Goal: Task Accomplishment & Management: Manage account settings

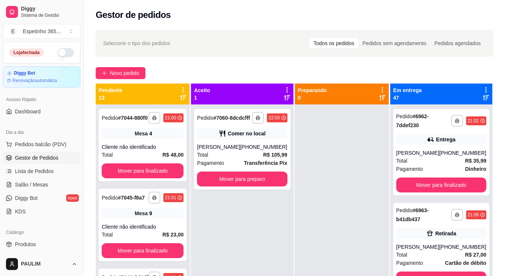
click at [300, 153] on div at bounding box center [342, 243] width 94 height 276
click at [212, 62] on div "**********" at bounding box center [294, 197] width 421 height 344
click at [309, 176] on div at bounding box center [342, 243] width 94 height 276
click at [210, 263] on div "**********" at bounding box center [242, 243] width 102 height 276
click at [378, 170] on div at bounding box center [342, 243] width 94 height 276
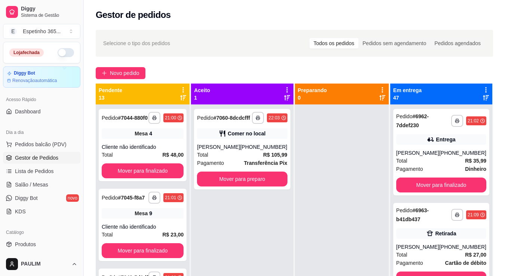
click at [377, 170] on div at bounding box center [342, 243] width 94 height 276
click at [261, 151] on div "[PHONE_NUMBER]" at bounding box center [263, 146] width 47 height 7
click at [231, 190] on div "**********" at bounding box center [242, 149] width 96 height 81
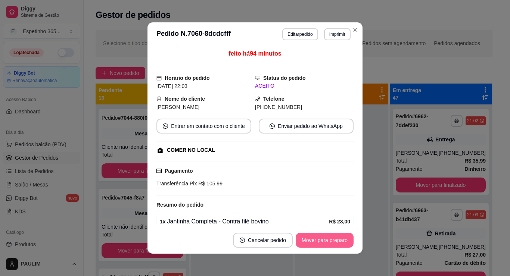
click at [337, 243] on button "Mover para preparo" at bounding box center [325, 240] width 58 height 15
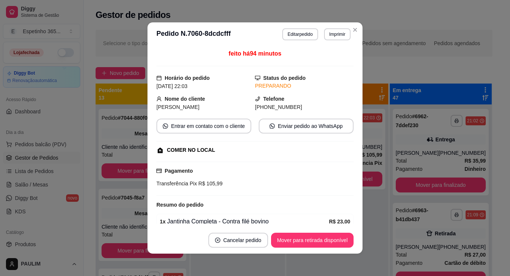
click at [321, 238] on div "**********" at bounding box center [337, 243] width 102 height 276
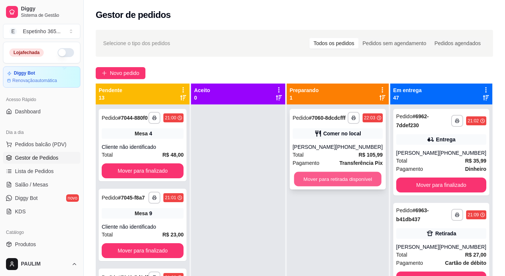
click at [337, 187] on button "Mover para retirada disponível" at bounding box center [337, 179] width 87 height 15
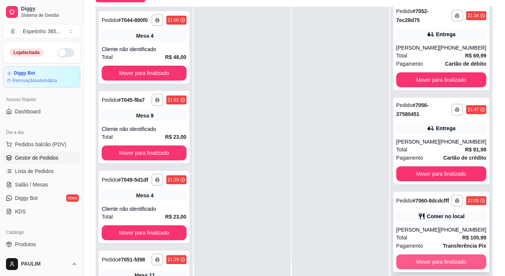
scroll to position [114, 0]
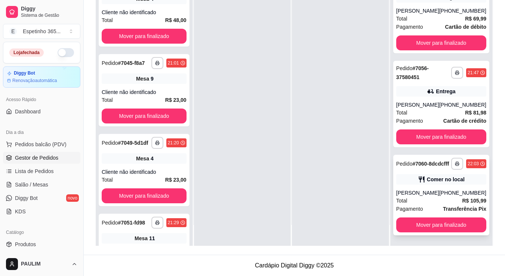
click at [442, 192] on div "[PHONE_NUMBER]" at bounding box center [462, 192] width 47 height 7
click at [36, 185] on span "Salão / Mesas" at bounding box center [31, 184] width 33 height 7
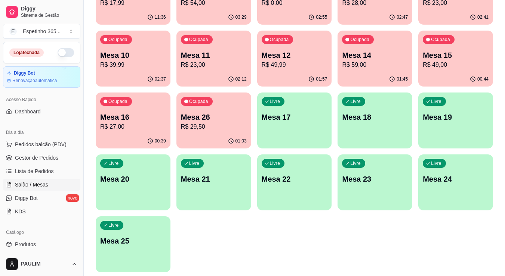
scroll to position [163, 0]
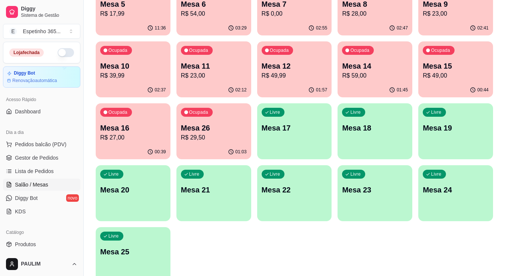
click at [303, 120] on div "Livre Mesa 17" at bounding box center [294, 126] width 75 height 47
drag, startPoint x: 373, startPoint y: 242, endPoint x: 510, endPoint y: 126, distance: 179.7
click at [460, 101] on div "Ocupada Mesa 00 R$ 17,99 12:33 Ocupada Mesa 1 R$ 22,99 12:30 Ocupada Mesa 2 R$ …" at bounding box center [294, 100] width 397 height 366
click at [461, 101] on div "Ocupada Mesa 00 R$ 17,99 12:33 Ocupada Mesa 1 R$ 22,99 12:30 Ocupada Mesa 2 R$ …" at bounding box center [294, 100] width 397 height 366
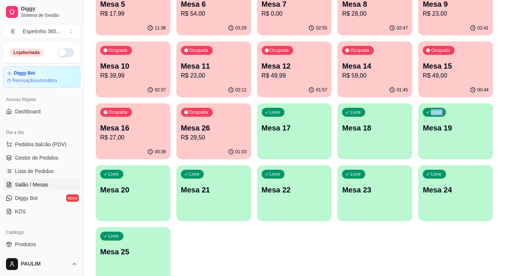
click at [461, 101] on div "Ocupada Mesa 00 R$ 17,99 12:33 Ocupada Mesa 1 R$ 22,99 12:30 Ocupada Mesa 2 R$ …" at bounding box center [294, 100] width 397 height 366
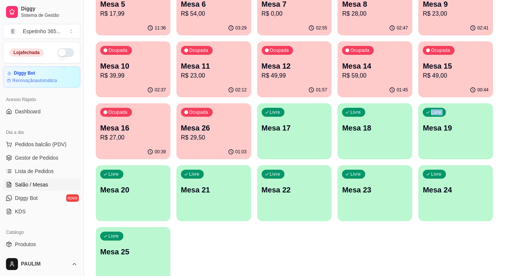
click at [461, 101] on div "Ocupada Mesa 00 R$ 17,99 12:33 Ocupada Mesa 1 R$ 22,99 12:30 Ocupada Mesa 2 R$ …" at bounding box center [294, 100] width 397 height 366
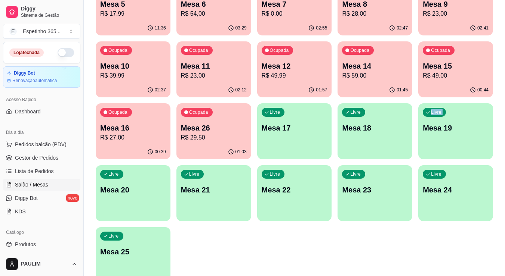
click at [461, 101] on div "Ocupada Mesa 00 R$ 17,99 12:33 Ocupada Mesa 1 R$ 22,99 12:30 Ocupada Mesa 2 R$ …" at bounding box center [294, 100] width 397 height 366
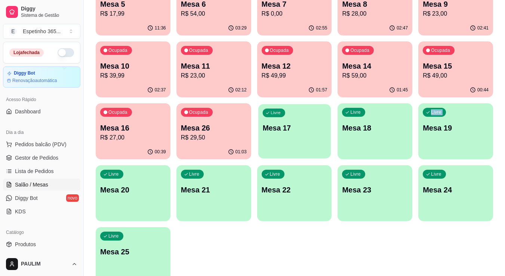
click at [281, 117] on div "Livre" at bounding box center [273, 113] width 22 height 9
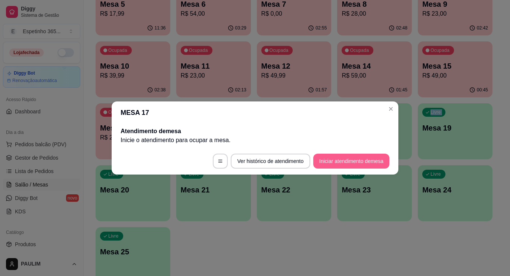
drag, startPoint x: 281, startPoint y: 117, endPoint x: 322, endPoint y: 165, distance: 62.8
click at [354, 165] on button "Iniciar atendimento de mesa" at bounding box center [351, 161] width 76 height 15
click at [504, 59] on div "MESA 17 Atendimento de mesa Inicie o atendimento para ocupar a mesa . Ver histó…" at bounding box center [255, 138] width 510 height 276
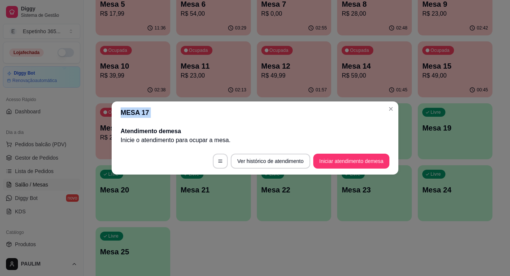
click at [504, 59] on div "MESA 17 Atendimento de mesa Inicie o atendimento para ocupar a mesa . Ver histó…" at bounding box center [255, 138] width 510 height 276
click at [386, 109] on button "Close" at bounding box center [391, 109] width 12 height 12
click at [387, 109] on button "Close" at bounding box center [391, 109] width 12 height 12
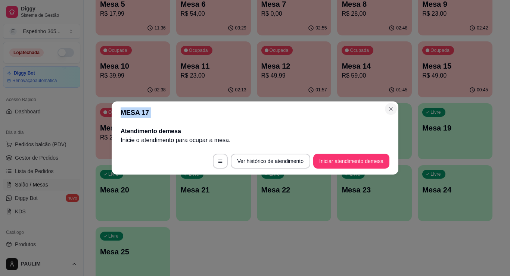
click at [387, 109] on button "Close" at bounding box center [391, 109] width 12 height 12
click at [387, 107] on button "Close" at bounding box center [391, 109] width 12 height 12
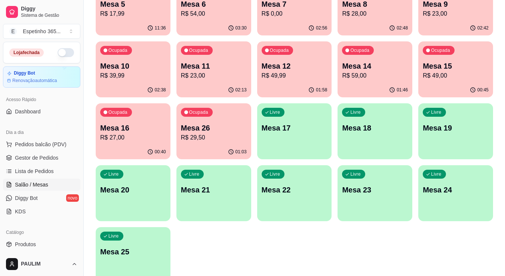
drag, startPoint x: 405, startPoint y: 143, endPoint x: 510, endPoint y: -10, distance: 185.6
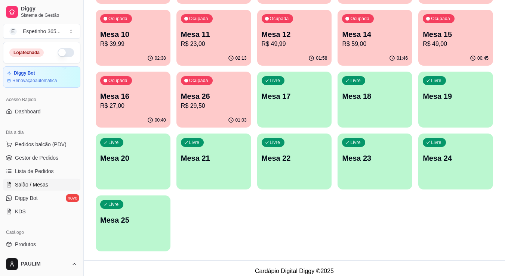
scroll to position [201, 0]
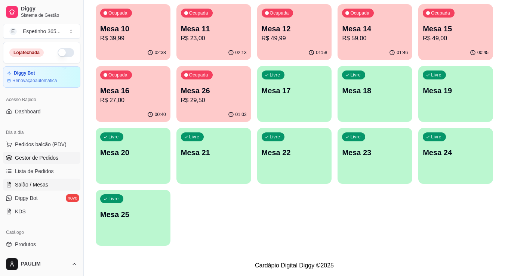
click at [38, 159] on span "Gestor de Pedidos" at bounding box center [36, 157] width 43 height 7
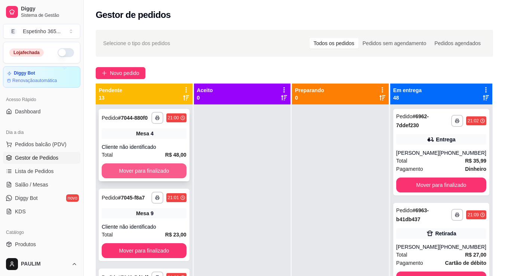
click at [146, 179] on button "Mover para finalizado" at bounding box center [144, 171] width 85 height 15
click at [146, 181] on div "**********" at bounding box center [144, 145] width 91 height 72
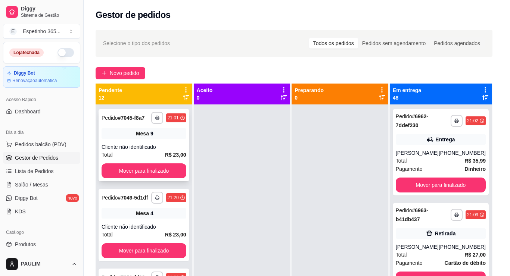
click at [156, 171] on div "1 x Jantinha Completa - Contra filé bovino R$ 23,00 Observações: daqui 5 minuto…" at bounding box center [254, 176] width 197 height 35
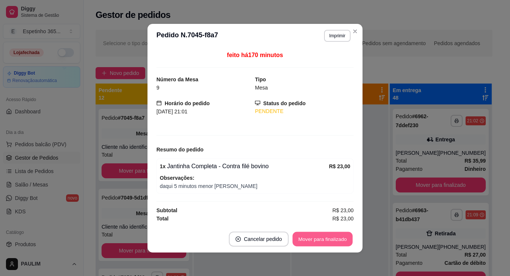
click at [317, 239] on button "Mover para finalizado" at bounding box center [323, 239] width 60 height 15
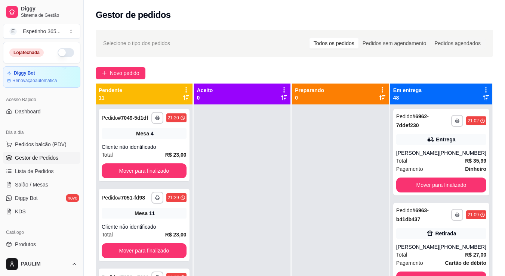
click at [218, 255] on div at bounding box center [242, 243] width 97 height 276
click at [165, 178] on button "Mover para finalizado" at bounding box center [144, 171] width 85 height 15
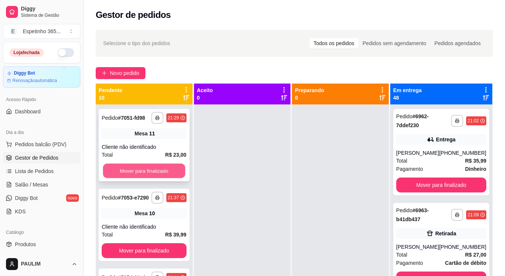
click at [168, 170] on button "Mover para finalizado" at bounding box center [144, 171] width 82 height 15
click at [168, 175] on button "Mover para finalizado" at bounding box center [144, 171] width 85 height 15
click at [167, 169] on button "Mover para finalizado" at bounding box center [144, 171] width 82 height 15
click at [170, 179] on button "Mover para finalizado" at bounding box center [144, 171] width 85 height 15
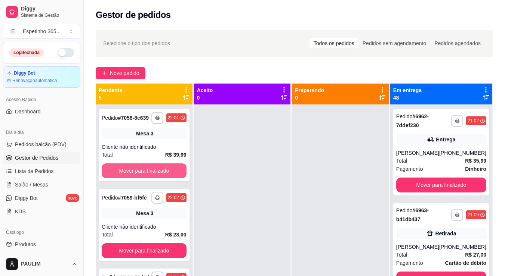
click at [170, 179] on button "Mover para finalizado" at bounding box center [144, 171] width 85 height 15
click at [168, 177] on button "Mover para finalizado" at bounding box center [144, 171] width 82 height 15
click at [168, 168] on button "Mover para finalizado" at bounding box center [144, 171] width 82 height 15
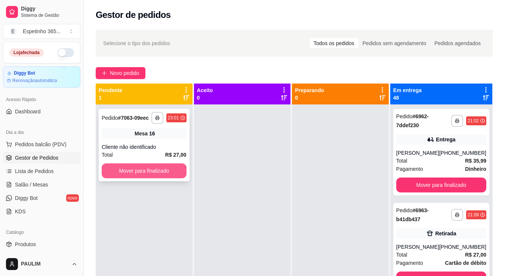
click at [168, 170] on button "Mover para finalizado" at bounding box center [144, 171] width 85 height 15
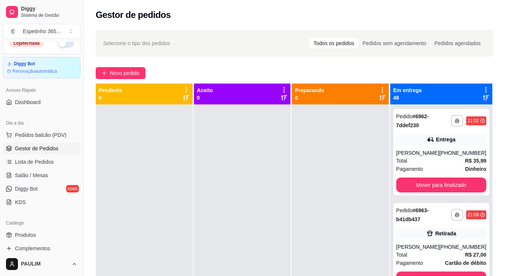
scroll to position [37, 0]
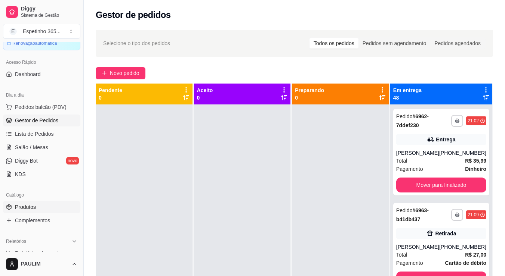
click at [48, 206] on link "Produtos" at bounding box center [41, 207] width 77 height 12
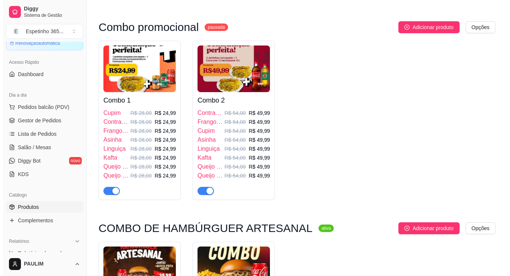
scroll to position [261, 0]
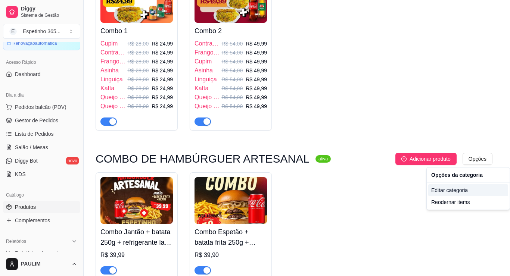
click at [453, 190] on div "Editar categoria" at bounding box center [468, 191] width 80 height 12
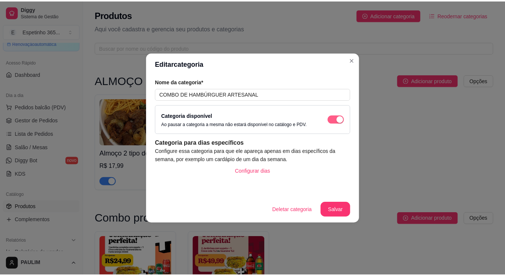
scroll to position [283, 0]
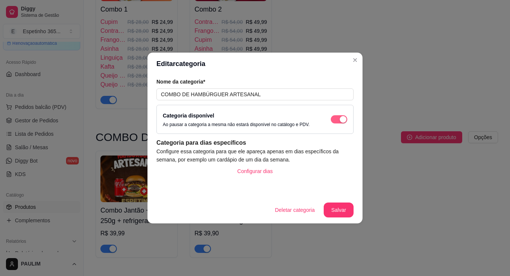
click at [344, 121] on div "button" at bounding box center [343, 119] width 7 height 7
click at [342, 211] on button "Salvar" at bounding box center [338, 210] width 29 height 15
click at [345, 209] on button "Salvar" at bounding box center [339, 210] width 30 height 15
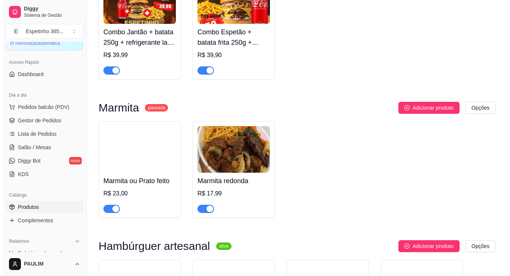
scroll to position [470, 0]
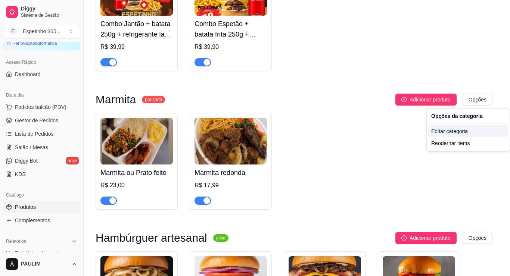
click at [453, 133] on div "Editar categoria" at bounding box center [468, 131] width 80 height 12
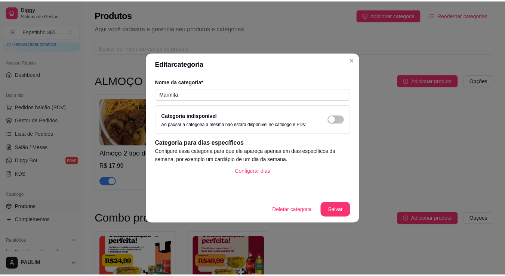
scroll to position [432, 0]
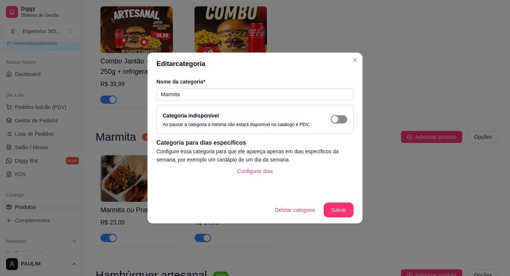
click at [338, 118] on div "button" at bounding box center [335, 119] width 7 height 7
click at [344, 209] on button "Salvar" at bounding box center [339, 210] width 30 height 15
click at [350, 204] on button "Salvar" at bounding box center [339, 210] width 30 height 15
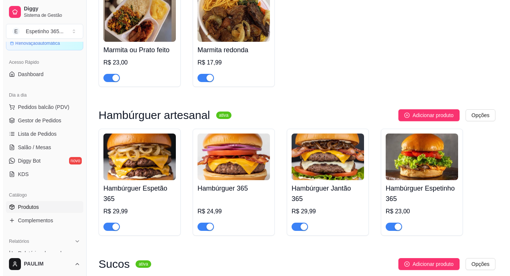
scroll to position [657, 0]
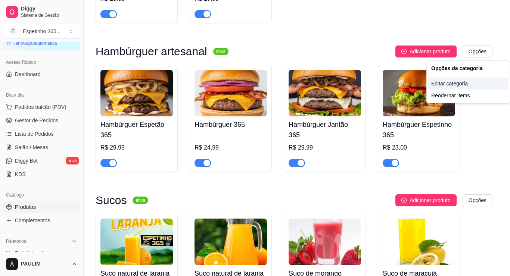
click at [455, 84] on div "Editar categoria" at bounding box center [468, 84] width 80 height 12
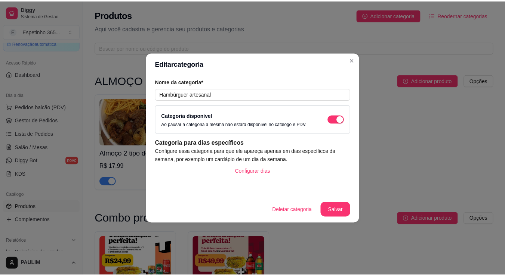
scroll to position [571, 0]
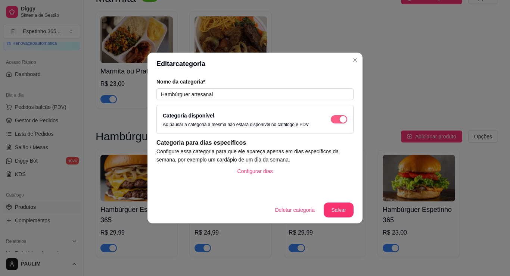
click at [339, 118] on span "button" at bounding box center [339, 119] width 16 height 8
click at [338, 205] on button "Salvar" at bounding box center [339, 210] width 30 height 15
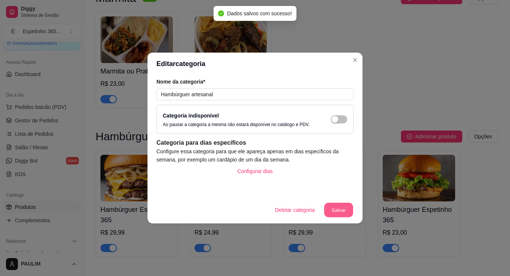
click at [347, 210] on button "Salvar" at bounding box center [338, 210] width 29 height 15
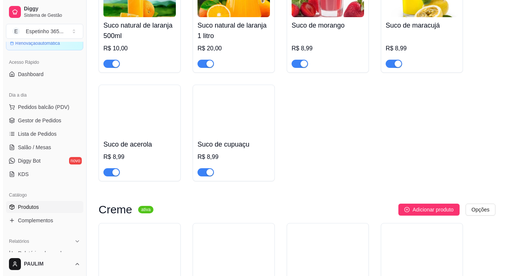
scroll to position [1057, 0]
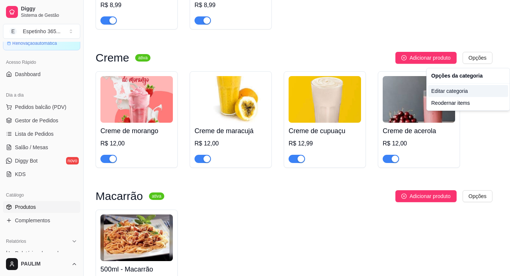
click at [444, 93] on div "Editar categoria" at bounding box center [468, 91] width 80 height 12
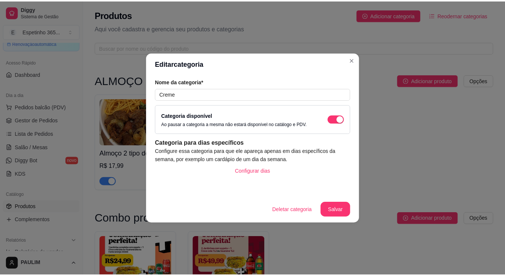
scroll to position [979, 0]
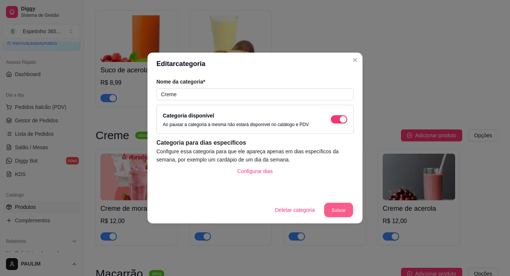
click at [348, 213] on button "Salvar" at bounding box center [338, 210] width 29 height 15
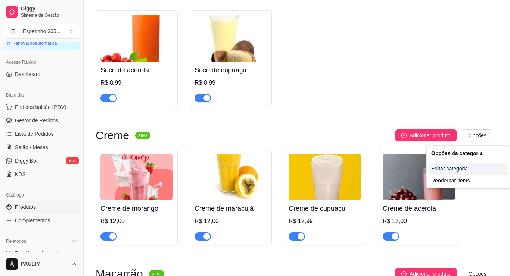
click at [450, 170] on div "Editar categoria" at bounding box center [468, 169] width 80 height 12
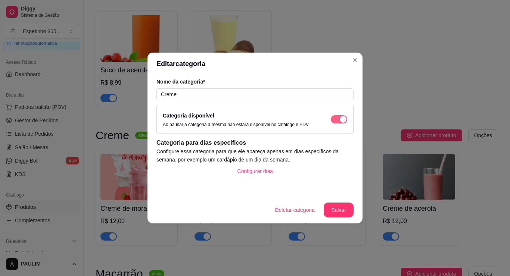
click at [338, 118] on span "button" at bounding box center [339, 119] width 16 height 8
click at [342, 216] on button "Salvar" at bounding box center [339, 210] width 30 height 15
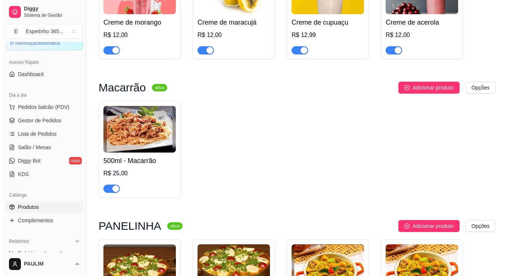
scroll to position [1166, 0]
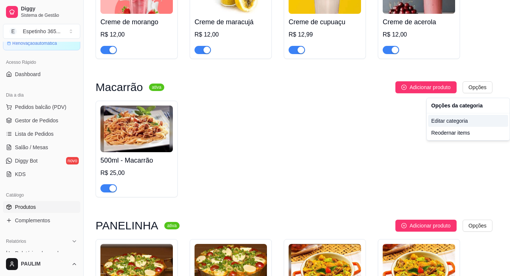
click at [449, 121] on div "Editar categoria" at bounding box center [468, 121] width 80 height 12
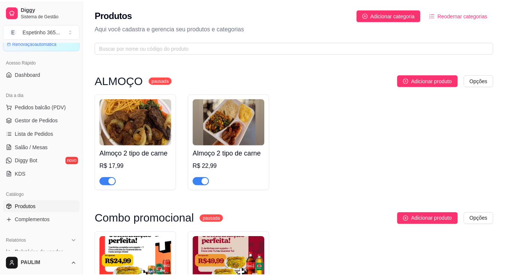
scroll to position [1118, 0]
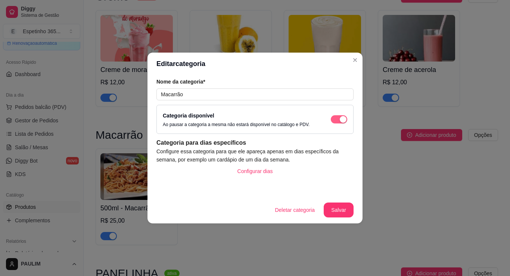
click at [345, 119] on div "button" at bounding box center [343, 119] width 7 height 7
click at [346, 212] on button "Salvar" at bounding box center [338, 210] width 29 height 15
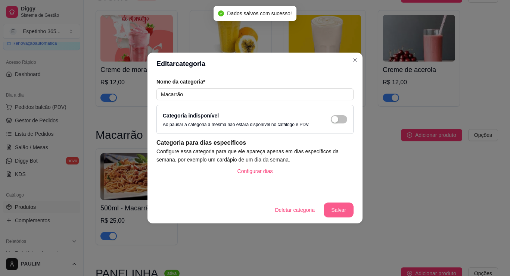
click at [346, 212] on button "Salvar" at bounding box center [339, 210] width 30 height 15
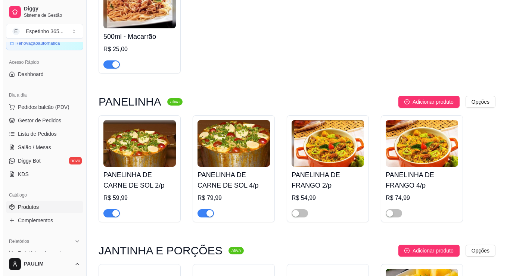
scroll to position [1305, 0]
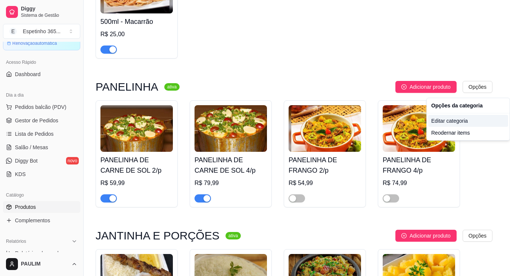
click at [469, 120] on div "Editar categoria" at bounding box center [468, 121] width 80 height 12
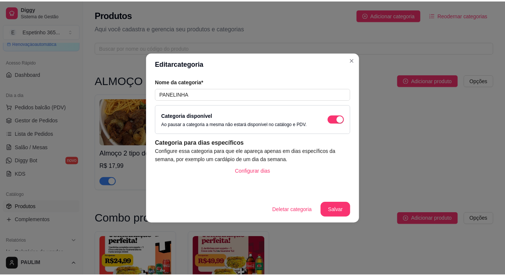
scroll to position [1257, 0]
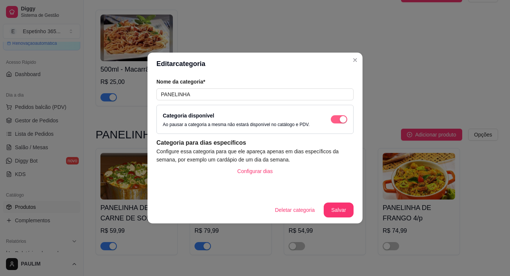
click at [341, 120] on div "button" at bounding box center [343, 119] width 7 height 7
click at [345, 210] on button "Salvar" at bounding box center [339, 210] width 30 height 15
click at [336, 213] on button "Salvar" at bounding box center [339, 210] width 30 height 15
click at [337, 207] on button "Salvar" at bounding box center [339, 210] width 30 height 15
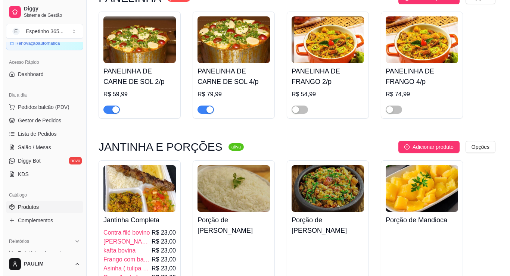
scroll to position [1407, 0]
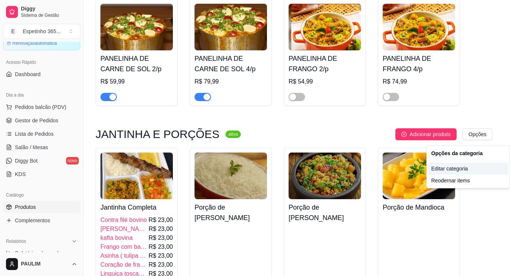
click at [460, 167] on div "Editar categoria" at bounding box center [468, 169] width 80 height 12
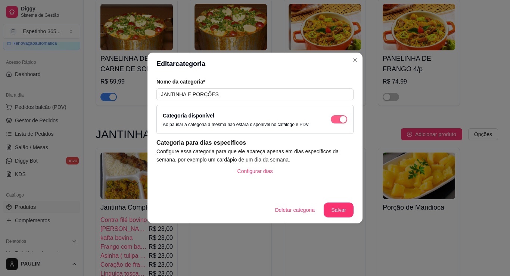
click at [342, 117] on div "button" at bounding box center [343, 119] width 7 height 7
click at [345, 210] on button "Salvar" at bounding box center [338, 210] width 29 height 15
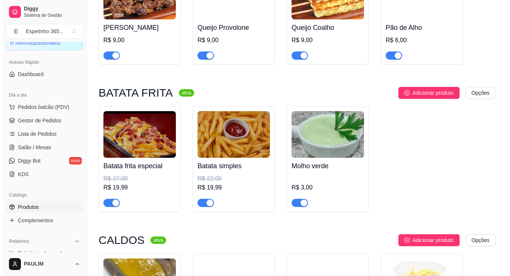
scroll to position [2303, 0]
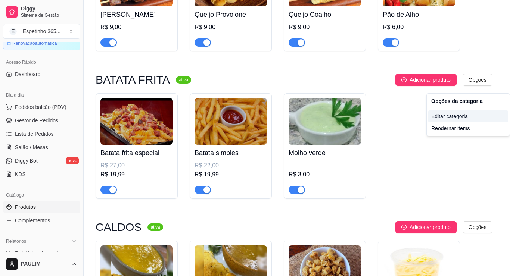
click at [477, 117] on div "Editar categoria" at bounding box center [468, 117] width 80 height 12
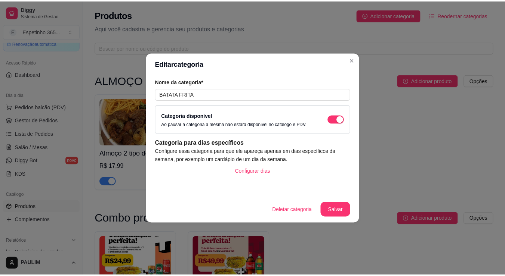
scroll to position [2251, 0]
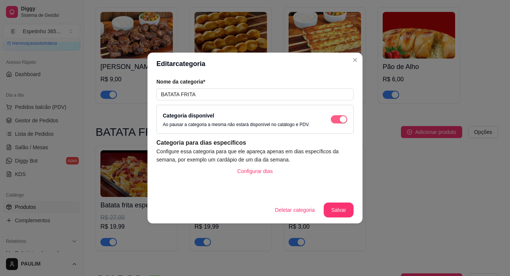
click at [338, 118] on span "button" at bounding box center [339, 119] width 16 height 8
click at [344, 205] on button "Salvar" at bounding box center [339, 210] width 30 height 15
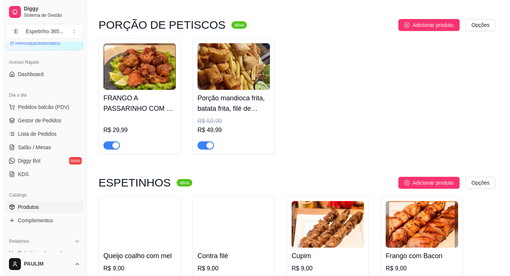
scroll to position [1840, 0]
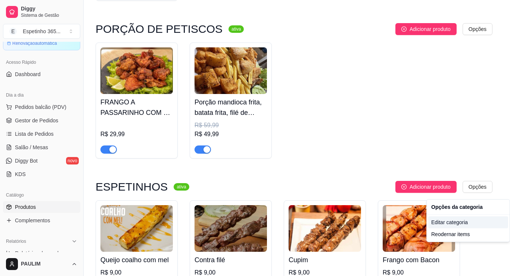
click at [459, 224] on div "Editar categoria" at bounding box center [468, 223] width 80 height 12
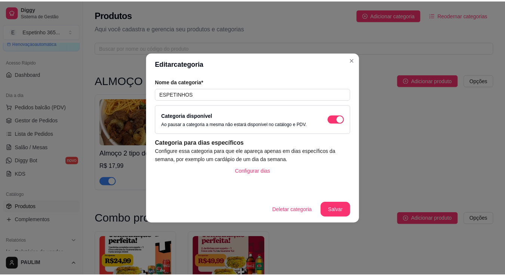
scroll to position [1894, 0]
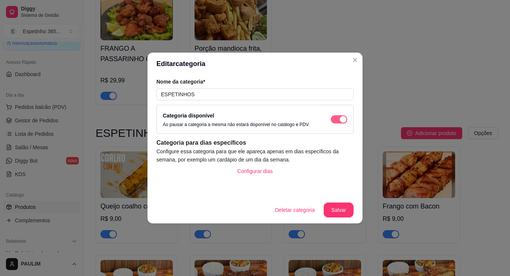
click at [343, 119] on div "button" at bounding box center [343, 119] width 7 height 7
click at [335, 210] on button "Salvar" at bounding box center [338, 210] width 29 height 15
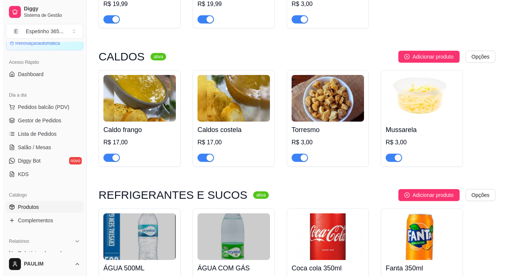
scroll to position [2491, 0]
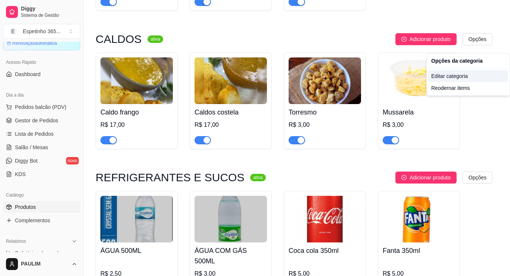
click at [448, 79] on div "Editar categoria" at bounding box center [468, 76] width 80 height 12
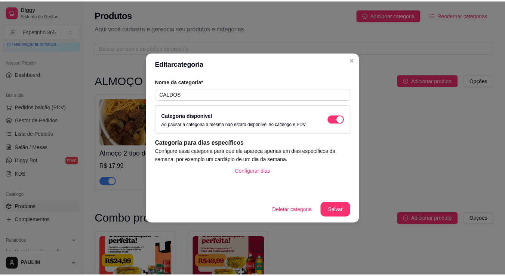
scroll to position [2399, 0]
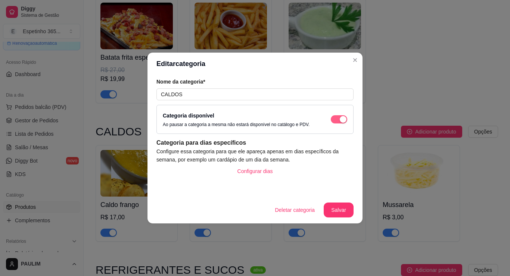
click at [337, 120] on span "button" at bounding box center [339, 119] width 16 height 8
click at [347, 207] on button "Salvar" at bounding box center [338, 210] width 29 height 15
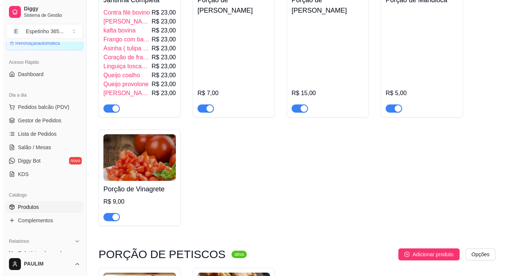
scroll to position [1726, 0]
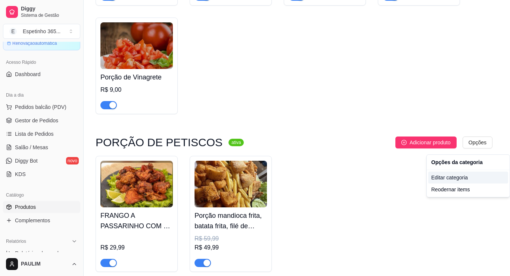
click at [447, 178] on div "Editar categoria" at bounding box center [468, 178] width 80 height 12
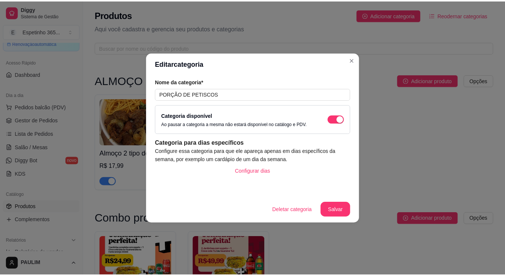
scroll to position [1735, 0]
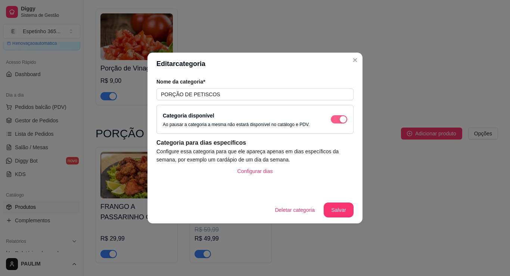
click at [342, 120] on div "button" at bounding box center [343, 119] width 7 height 7
click at [340, 209] on button "Salvar" at bounding box center [338, 210] width 29 height 15
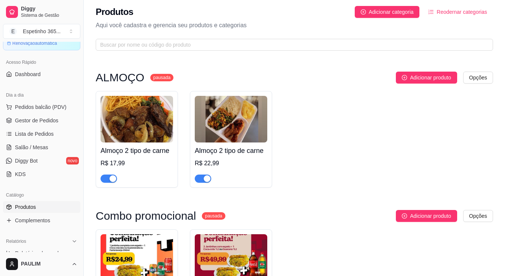
scroll to position [0, 0]
